Goal: Task Accomplishment & Management: Manage account settings

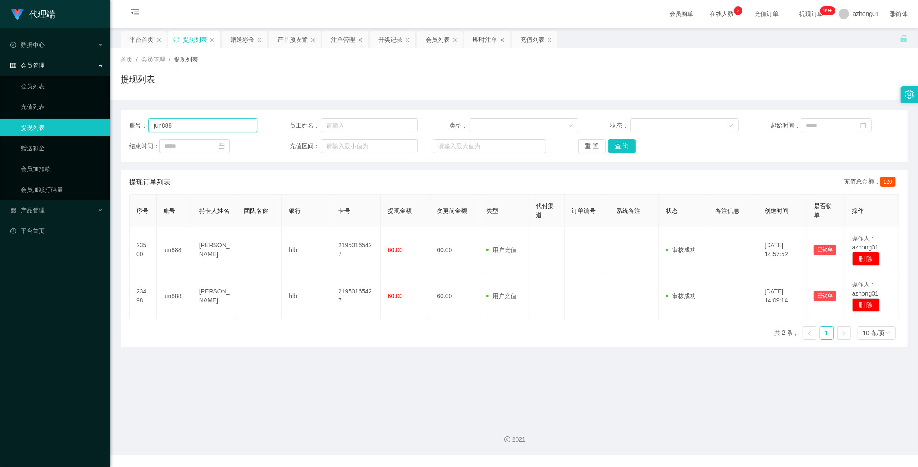
drag, startPoint x: 190, startPoint y: 126, endPoint x: 107, endPoint y: 130, distance: 83.2
click at [100, 127] on section "代理端 数据中心 会员管理 会员列表 充值列表 提现列表 赠送彩金 会员加扣款 会员加减打码量 产品管理 平台首页 保存配置 重置配置 整体风格设置 主题色 …" at bounding box center [459, 227] width 918 height 454
click at [626, 144] on button "查 询" at bounding box center [622, 146] width 28 height 14
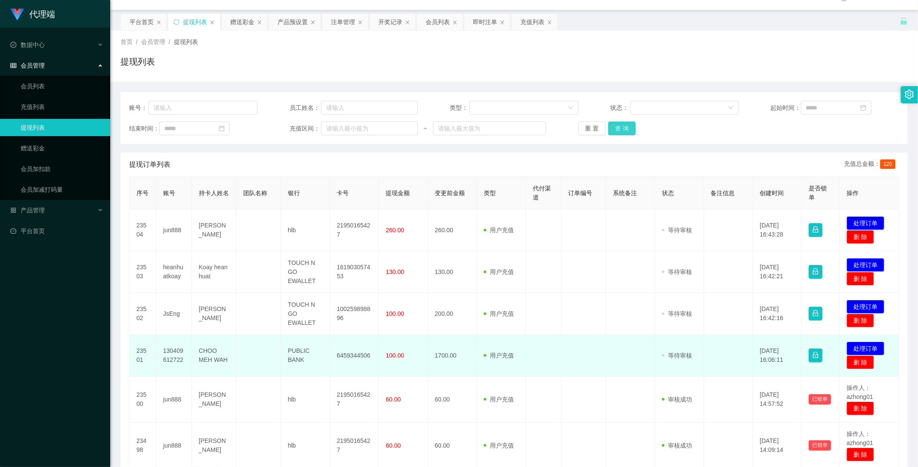
scroll to position [48, 0]
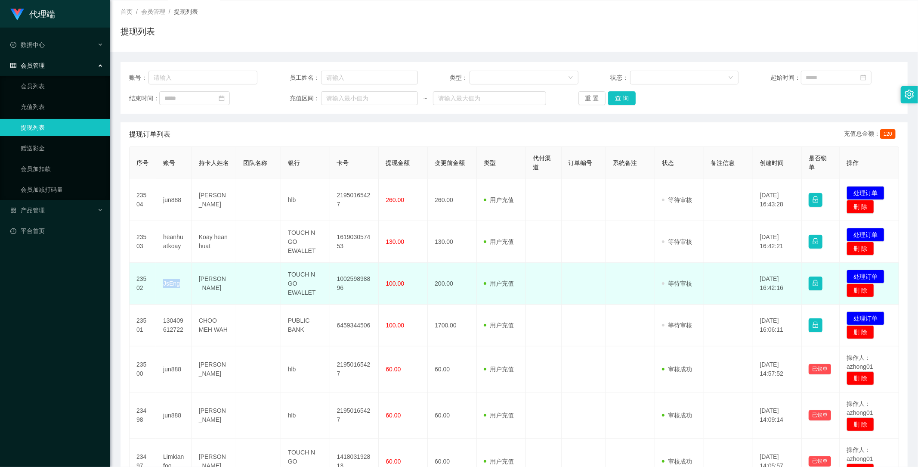
drag, startPoint x: 161, startPoint y: 280, endPoint x: 183, endPoint y: 286, distance: 23.2
click at [183, 286] on td "JsEng" at bounding box center [174, 284] width 36 height 42
copy td "JsEng"
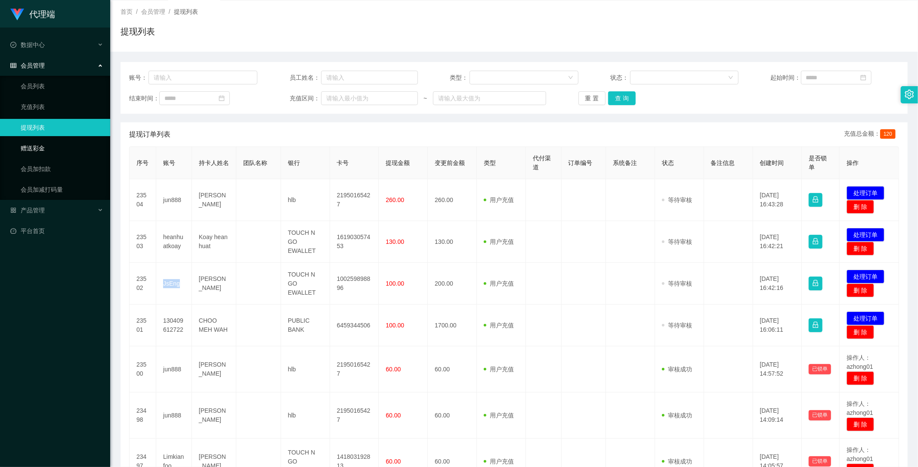
click at [27, 149] on link "赠送彩金" at bounding box center [62, 147] width 83 height 17
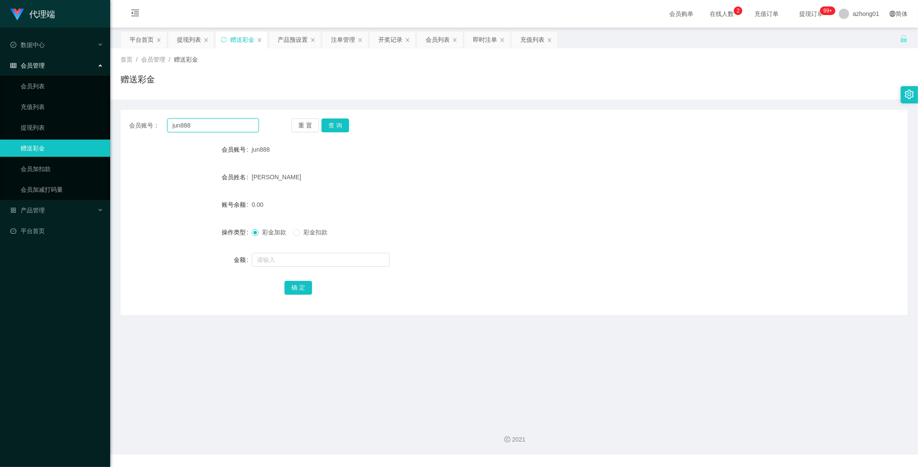
drag, startPoint x: 182, startPoint y: 126, endPoint x: 126, endPoint y: 125, distance: 55.5
click at [122, 124] on div "会员账号： jun888 重 置 查 询" at bounding box center [514, 125] width 787 height 14
paste input "JsEng"
type input "JsEng"
drag, startPoint x: 334, startPoint y: 122, endPoint x: 331, endPoint y: 139, distance: 17.6
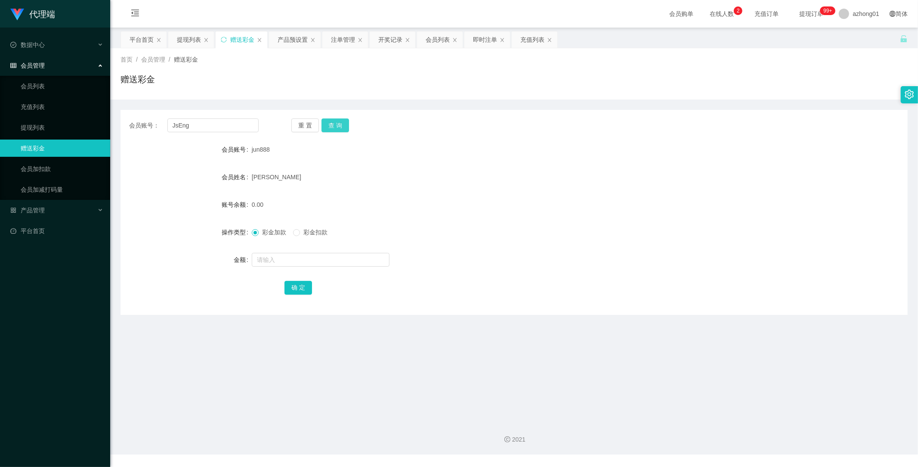
click at [334, 122] on button "查 询" at bounding box center [336, 125] width 28 height 14
click at [298, 264] on input "text" at bounding box center [321, 260] width 138 height 14
type input "70"
click at [301, 286] on button "确 定" at bounding box center [299, 288] width 28 height 14
drag, startPoint x: 199, startPoint y: 385, endPoint x: 199, endPoint y: 359, distance: 25.4
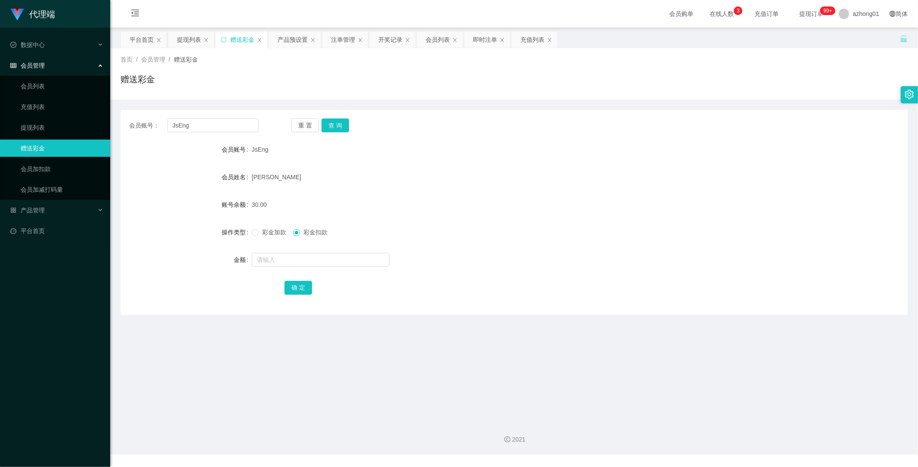
click at [199, 384] on main "关闭左侧 关闭右侧 关闭其它 刷新页面 平台首页 提现列表 赠送彩金 产品预设置 注单管理 开奖记录 会员列表 即时注单 充值列表 首页 / 会员管理 / 赠…" at bounding box center [514, 221] width 808 height 387
drag, startPoint x: 196, startPoint y: 126, endPoint x: 136, endPoint y: 124, distance: 60.3
click at [136, 124] on div "会员账号： JsEng" at bounding box center [194, 125] width 130 height 14
click at [28, 122] on link "提现列表" at bounding box center [62, 127] width 83 height 17
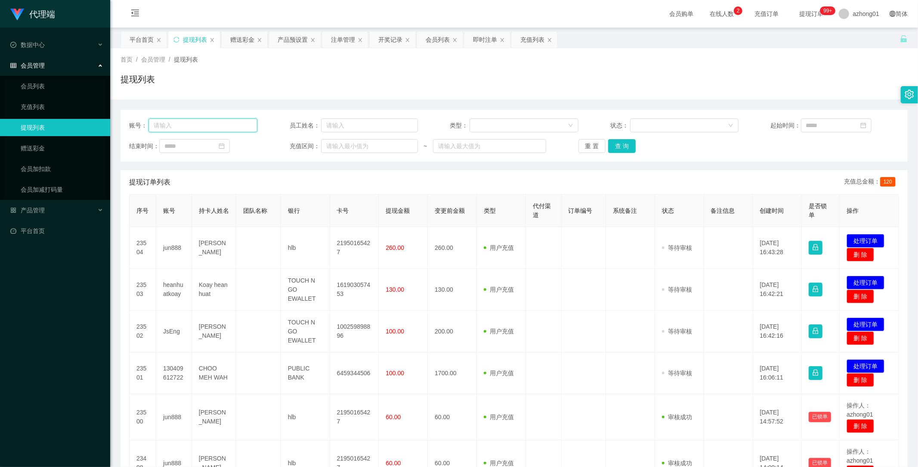
click at [205, 123] on input "text" at bounding box center [202, 125] width 109 height 14
paste input "jun888"
click at [620, 144] on button "查 询" at bounding box center [622, 146] width 28 height 14
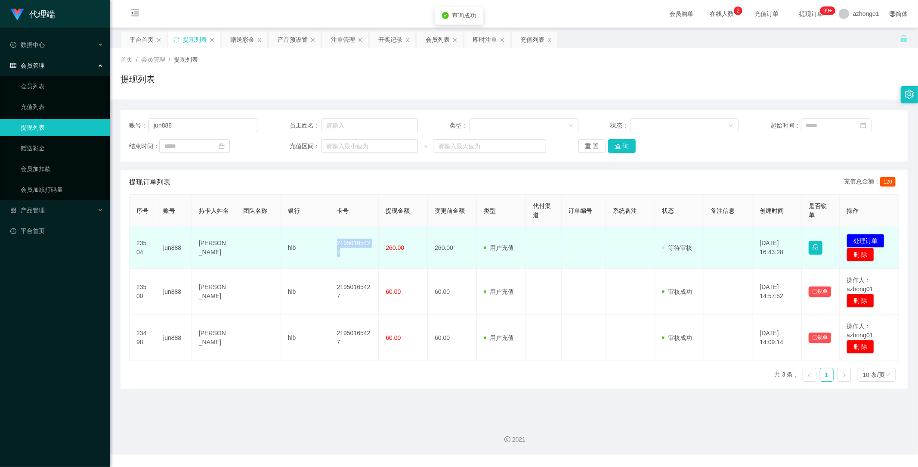
drag, startPoint x: 334, startPoint y: 242, endPoint x: 351, endPoint y: 257, distance: 22.6
click at [351, 257] on td "21950165427" at bounding box center [354, 248] width 49 height 42
copy td "21950165427"
click at [865, 238] on button "处理订单" at bounding box center [866, 241] width 38 height 14
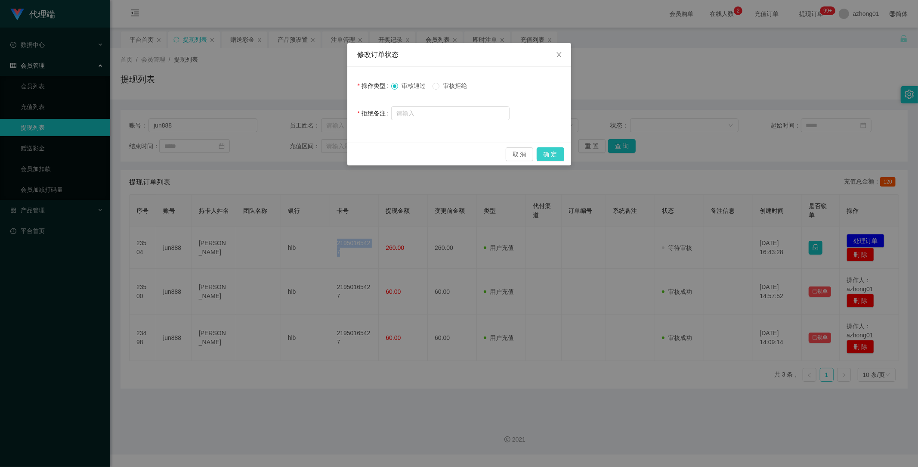
click at [551, 152] on button "确 定" at bounding box center [551, 154] width 28 height 14
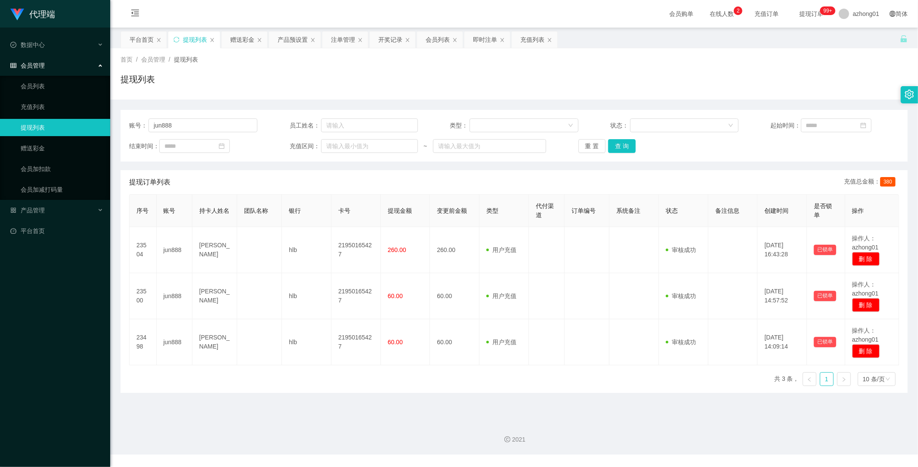
drag, startPoint x: 481, startPoint y: 419, endPoint x: 484, endPoint y: 416, distance: 4.6
click at [481, 419] on div "2021" at bounding box center [514, 434] width 808 height 40
drag, startPoint x: 378, startPoint y: 435, endPoint x: 385, endPoint y: 410, distance: 26.0
click at [378, 435] on div "2021" at bounding box center [514, 439] width 794 height 9
drag, startPoint x: 188, startPoint y: 126, endPoint x: 50, endPoint y: 122, distance: 137.8
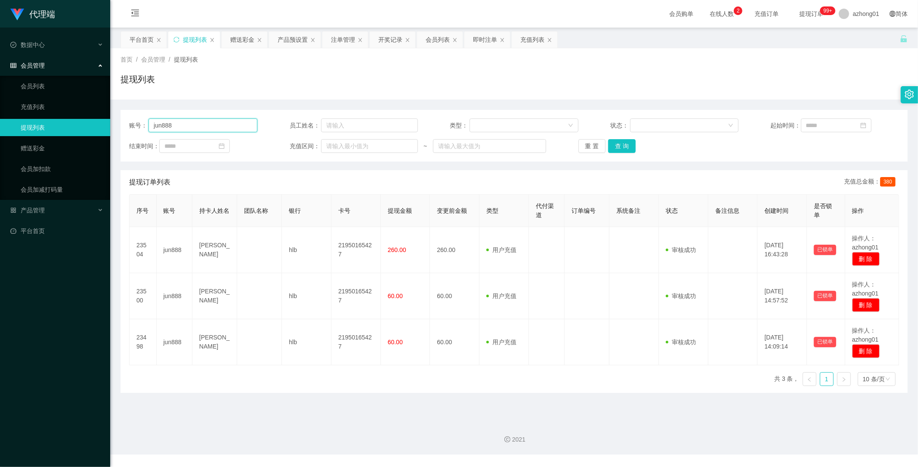
click at [50, 122] on section "代理端 数据中心 会员管理 会员列表 充值列表 提现列表 赠送彩金 会员加扣款 会员加减打码量 产品管理 平台首页 保存配置 重置配置 整体风格设置 主题色 …" at bounding box center [459, 227] width 918 height 454
paste input "heanhuatkoay"
click at [628, 143] on button "查 询" at bounding box center [622, 146] width 28 height 14
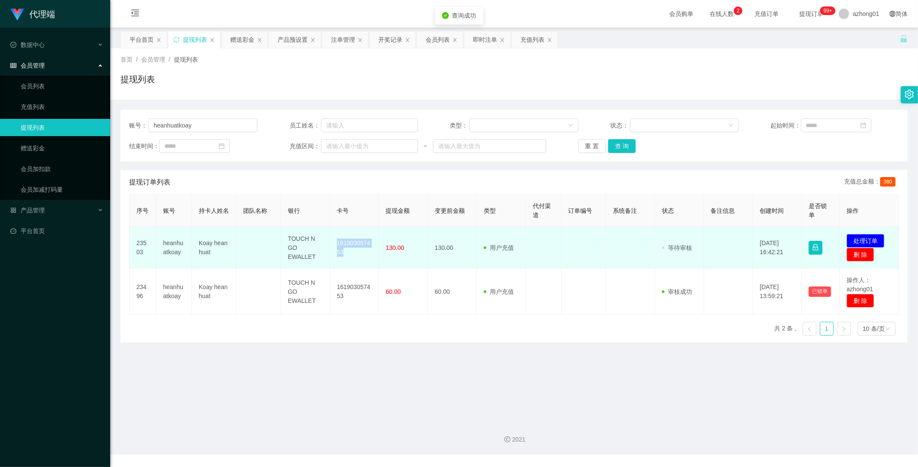
drag, startPoint x: 333, startPoint y: 242, endPoint x: 354, endPoint y: 259, distance: 26.7
click at [354, 259] on td "161903057453" at bounding box center [354, 248] width 49 height 42
copy td "161903057453"
click at [862, 237] on button "处理订单" at bounding box center [866, 241] width 38 height 14
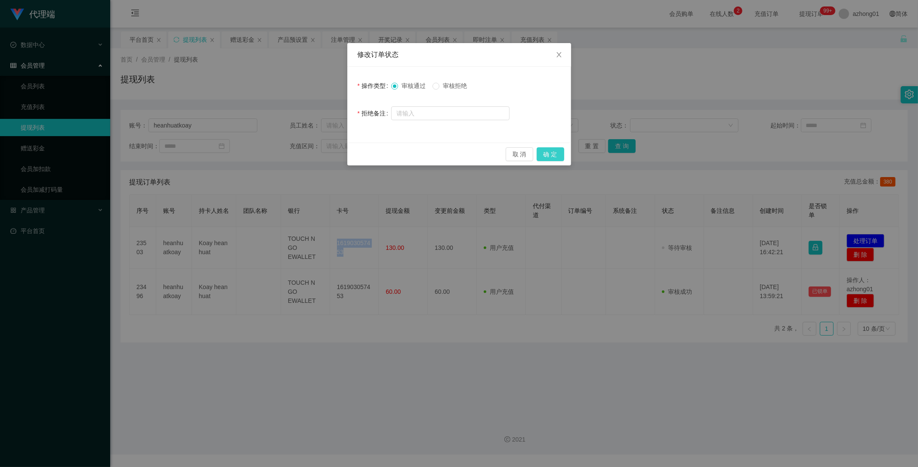
click at [557, 152] on button "确 定" at bounding box center [551, 154] width 28 height 14
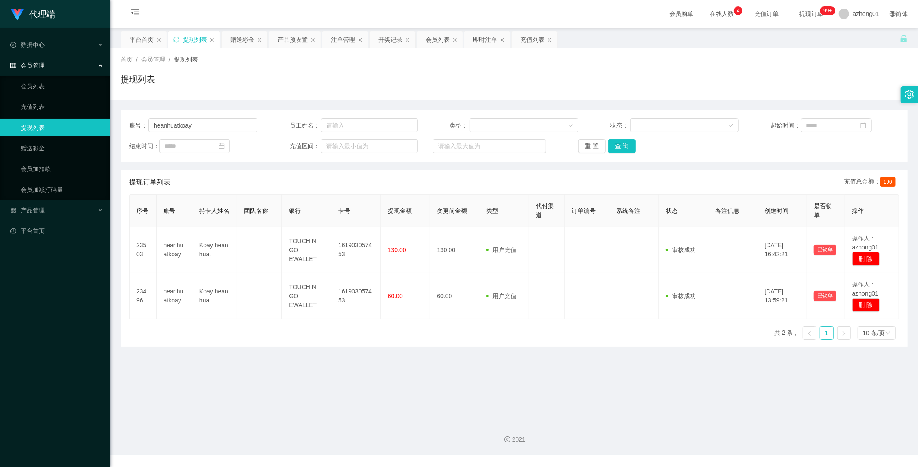
click at [534, 402] on main "关闭左侧 关闭右侧 关闭其它 刷新页面 平台首页 提现列表 赠送彩金 产品预设置 注单管理 开奖记录 会员列表 即时注单 充值列表 首页 / 会员管理 / 提…" at bounding box center [514, 221] width 808 height 387
drag, startPoint x: 479, startPoint y: 380, endPoint x: 427, endPoint y: 346, distance: 62.1
click at [475, 380] on main "关闭左侧 关闭右侧 关闭其它 刷新页面 平台首页 提现列表 赠送彩金 产品预设置 注单管理 开奖记录 会员列表 即时注单 充值列表 首页 / 会员管理 / 提…" at bounding box center [514, 221] width 808 height 387
drag, startPoint x: 203, startPoint y: 125, endPoint x: 141, endPoint y: 122, distance: 62.1
click at [141, 122] on div "账号： heanhuatkoay" at bounding box center [193, 125] width 128 height 14
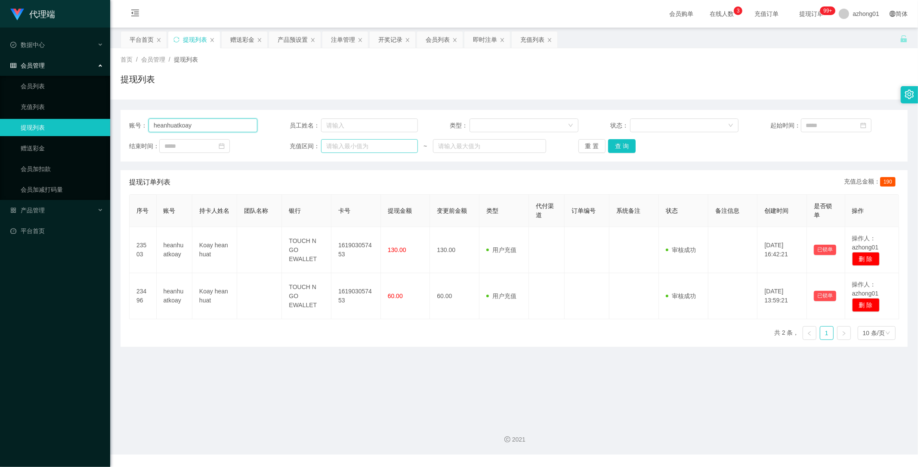
paste input "JsEng"
type input "JsEng"
click at [619, 144] on button "查 询" at bounding box center [622, 146] width 28 height 14
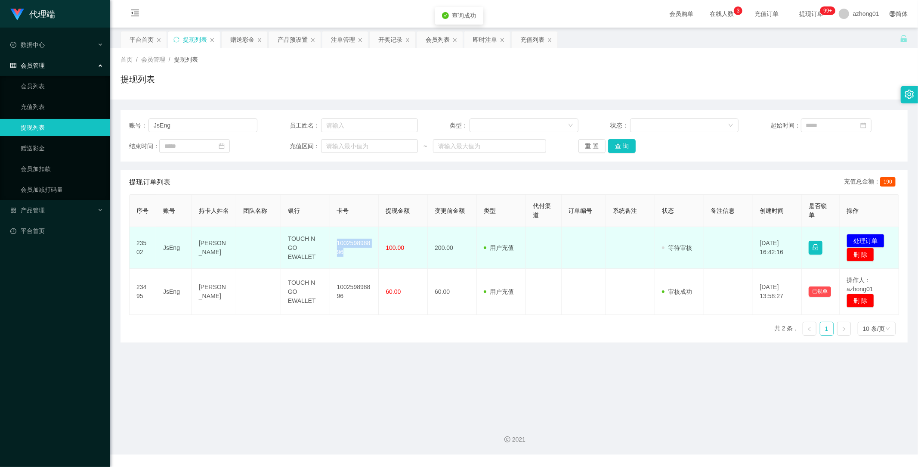
drag, startPoint x: 333, startPoint y: 241, endPoint x: 354, endPoint y: 262, distance: 29.5
click at [354, 262] on td "100259898896" at bounding box center [354, 248] width 49 height 42
copy td "100259898896"
click at [859, 235] on button "处理订单" at bounding box center [866, 241] width 38 height 14
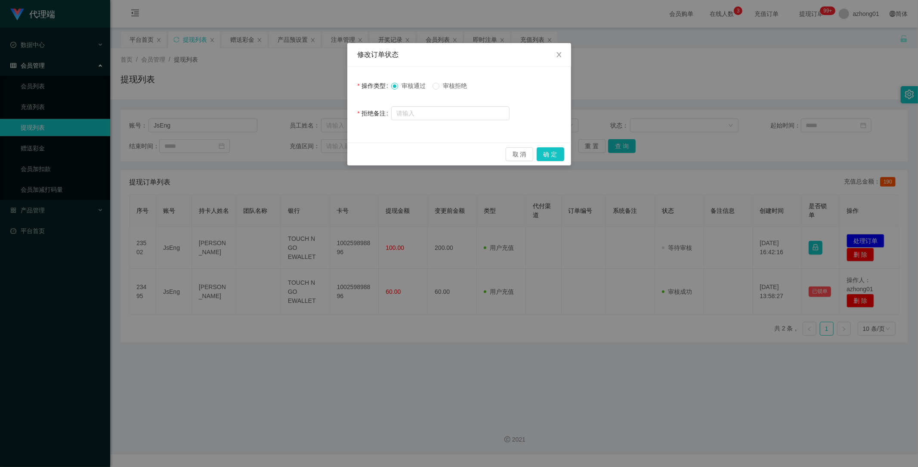
click at [564, 152] on div "取 消 确 定" at bounding box center [459, 153] width 224 height 23
click at [554, 154] on button "确 定" at bounding box center [551, 154] width 28 height 14
